Goal: Information Seeking & Learning: Learn about a topic

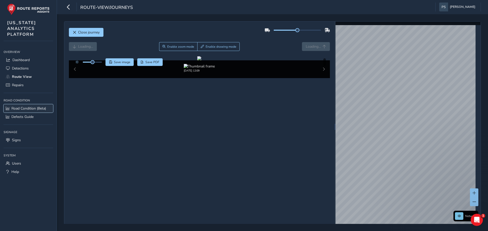
click at [25, 109] on span "Road Condition (Beta)" at bounding box center [28, 108] width 35 height 5
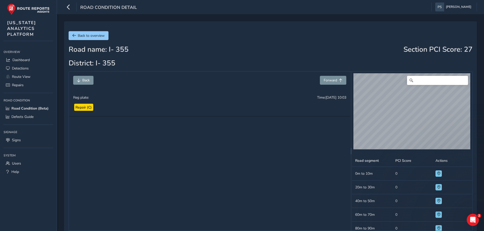
scroll to position [151, 0]
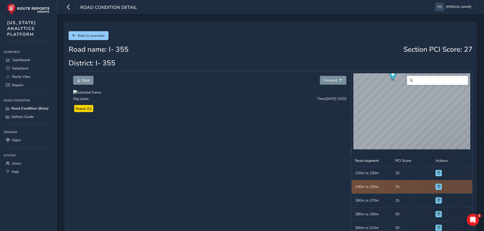
click at [407, 169] on div "© Mapbox © OpenStreetMap Improve this map © Maxar Road segment PCI Score Action…" at bounding box center [412, 152] width 120 height 160
click at [398, 154] on div "© Mapbox © OpenStreetMap Improve this map © Maxar" at bounding box center [412, 113] width 120 height 83
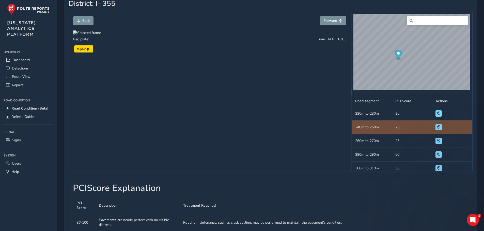
scroll to position [51, 0]
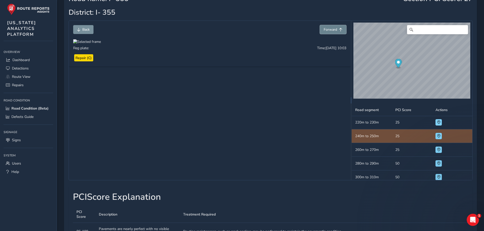
click at [329, 28] on span "Forward" at bounding box center [330, 29] width 13 height 5
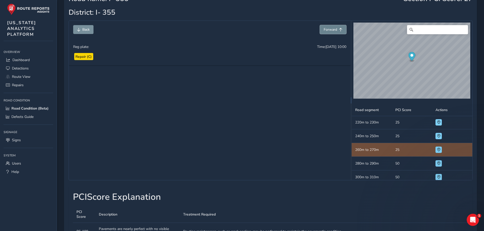
scroll to position [165, 0]
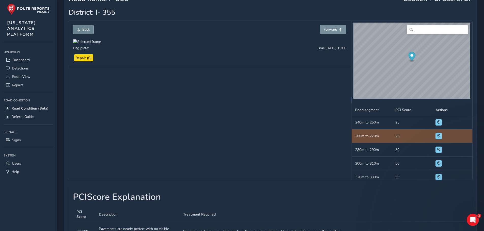
click at [84, 29] on span "Back" at bounding box center [85, 29] width 7 height 5
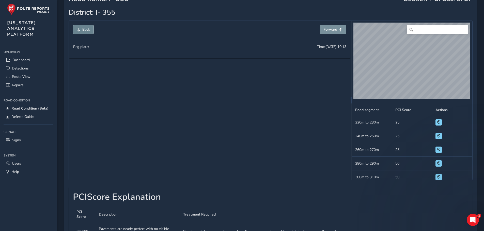
scroll to position [19370, 0]
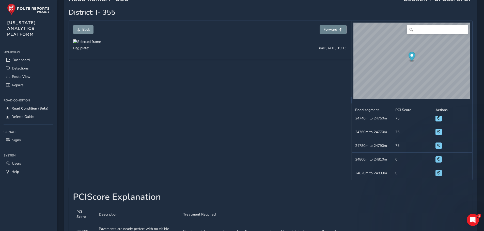
click at [328, 33] on button "Forward" at bounding box center [333, 29] width 26 height 9
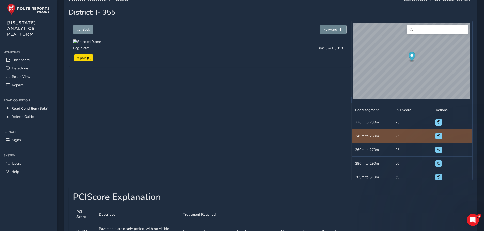
click at [328, 33] on button "Forward" at bounding box center [333, 29] width 26 height 9
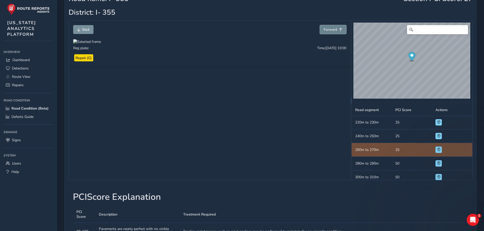
scroll to position [165, 0]
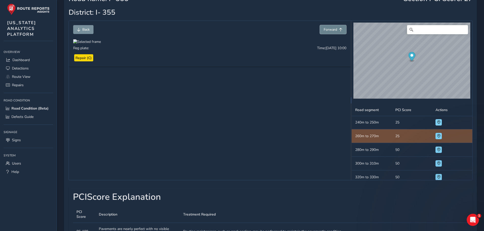
click at [328, 33] on button "Forward" at bounding box center [333, 29] width 26 height 9
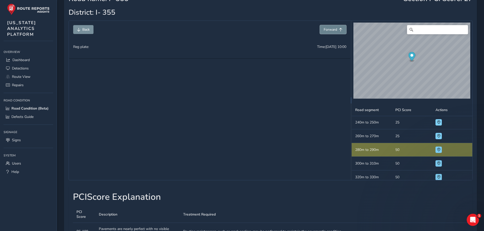
scroll to position [179, 0]
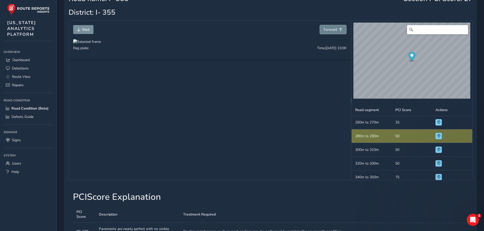
click at [328, 33] on button "Forward" at bounding box center [333, 29] width 26 height 9
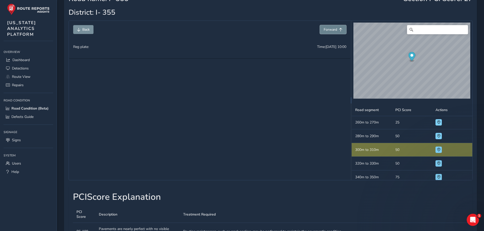
scroll to position [193, 0]
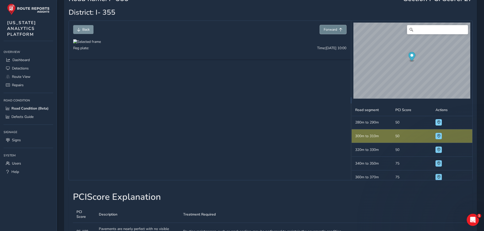
click at [328, 33] on button "Forward" at bounding box center [333, 29] width 26 height 9
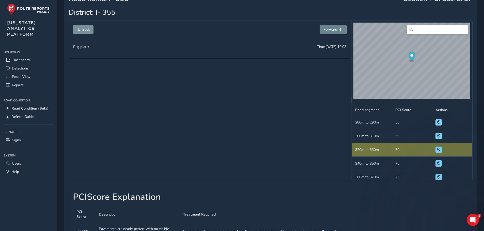
scroll to position [206, 0]
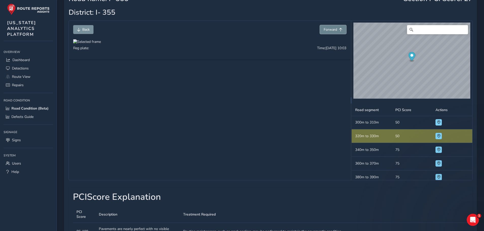
click at [328, 33] on button "Forward" at bounding box center [333, 29] width 26 height 9
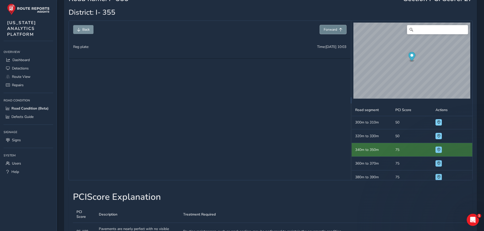
scroll to position [220, 0]
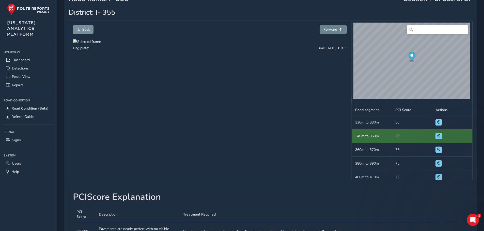
click at [328, 33] on button "Forward" at bounding box center [333, 29] width 26 height 9
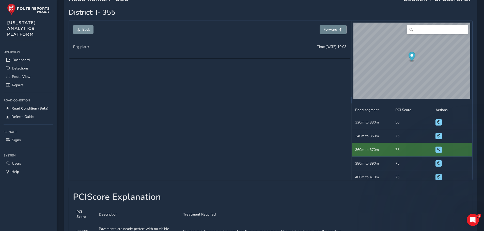
scroll to position [234, 0]
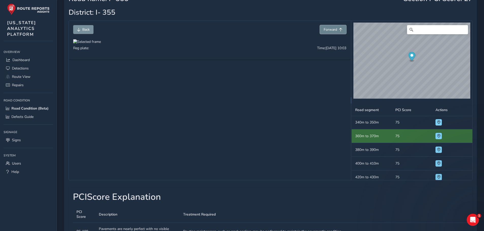
click at [328, 33] on button "Forward" at bounding box center [333, 29] width 26 height 9
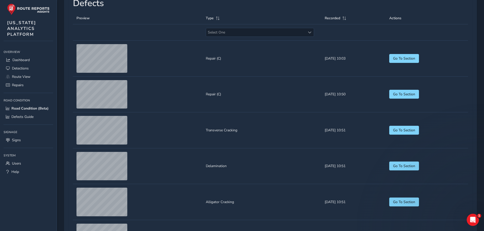
scroll to position [406, 0]
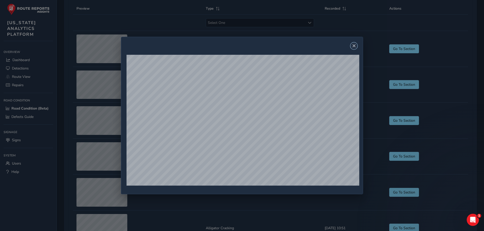
click at [354, 46] on span "Close" at bounding box center [354, 46] width 4 height 4
click at [356, 45] on span "Close" at bounding box center [354, 46] width 4 height 4
click at [355, 48] on button "Close" at bounding box center [353, 45] width 7 height 7
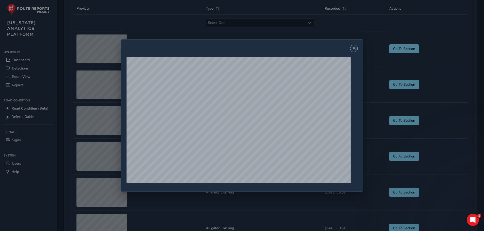
click at [353, 47] on span "Close" at bounding box center [354, 49] width 4 height 4
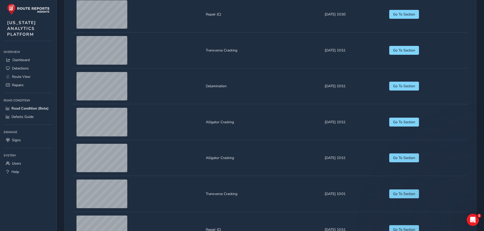
scroll to position [483, 0]
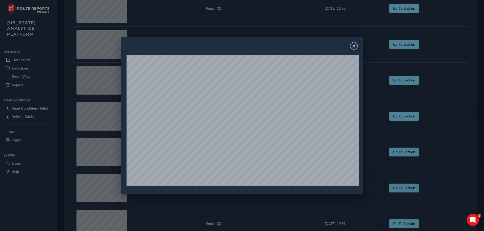
click at [355, 47] on span "Close" at bounding box center [354, 46] width 4 height 4
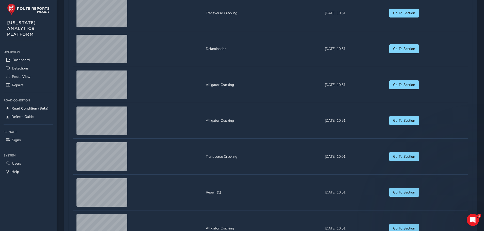
scroll to position [559, 0]
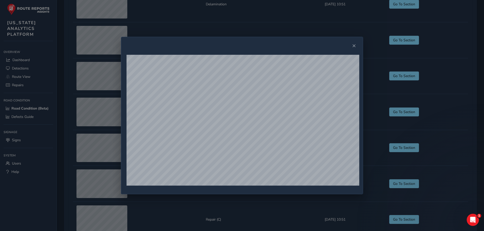
click at [355, 50] on div at bounding box center [242, 46] width 242 height 18
click at [355, 47] on span "Close" at bounding box center [354, 46] width 4 height 4
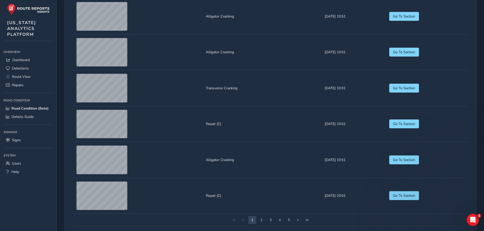
scroll to position [623, 0]
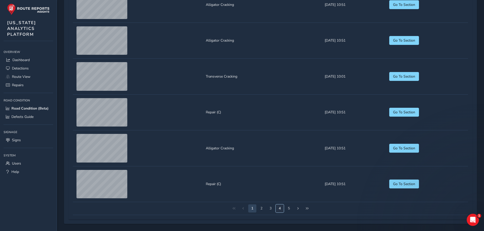
click at [281, 208] on button "4" at bounding box center [280, 209] width 8 height 8
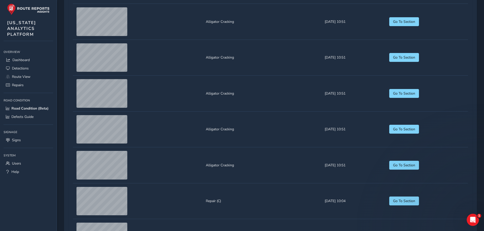
scroll to position [496, 0]
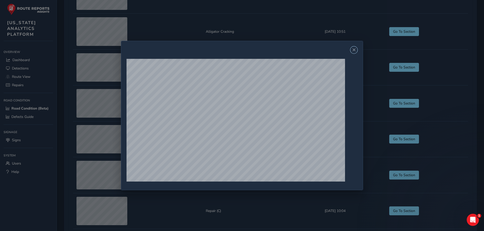
click at [357, 46] on button "Close" at bounding box center [353, 49] width 7 height 7
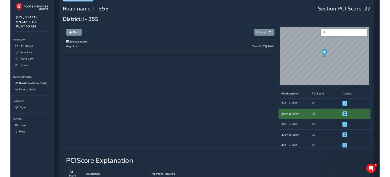
scroll to position [0, 0]
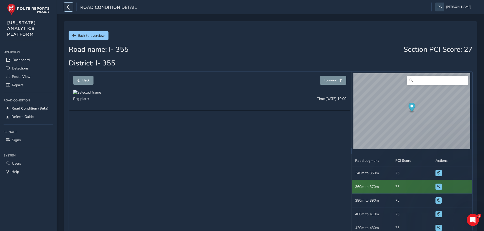
click at [64, 9] on button "button" at bounding box center [68, 7] width 9 height 9
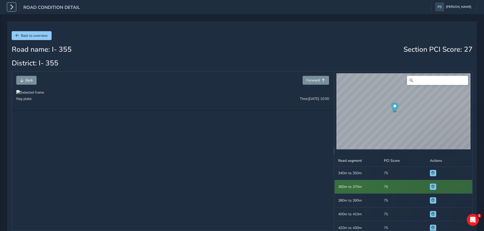
click at [9, 6] on button "button" at bounding box center [11, 7] width 9 height 9
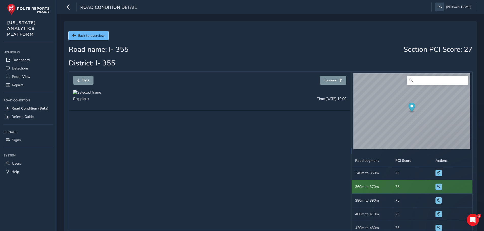
click at [93, 39] on button "Back to overview" at bounding box center [89, 35] width 40 height 9
